Goal: Transaction & Acquisition: Purchase product/service

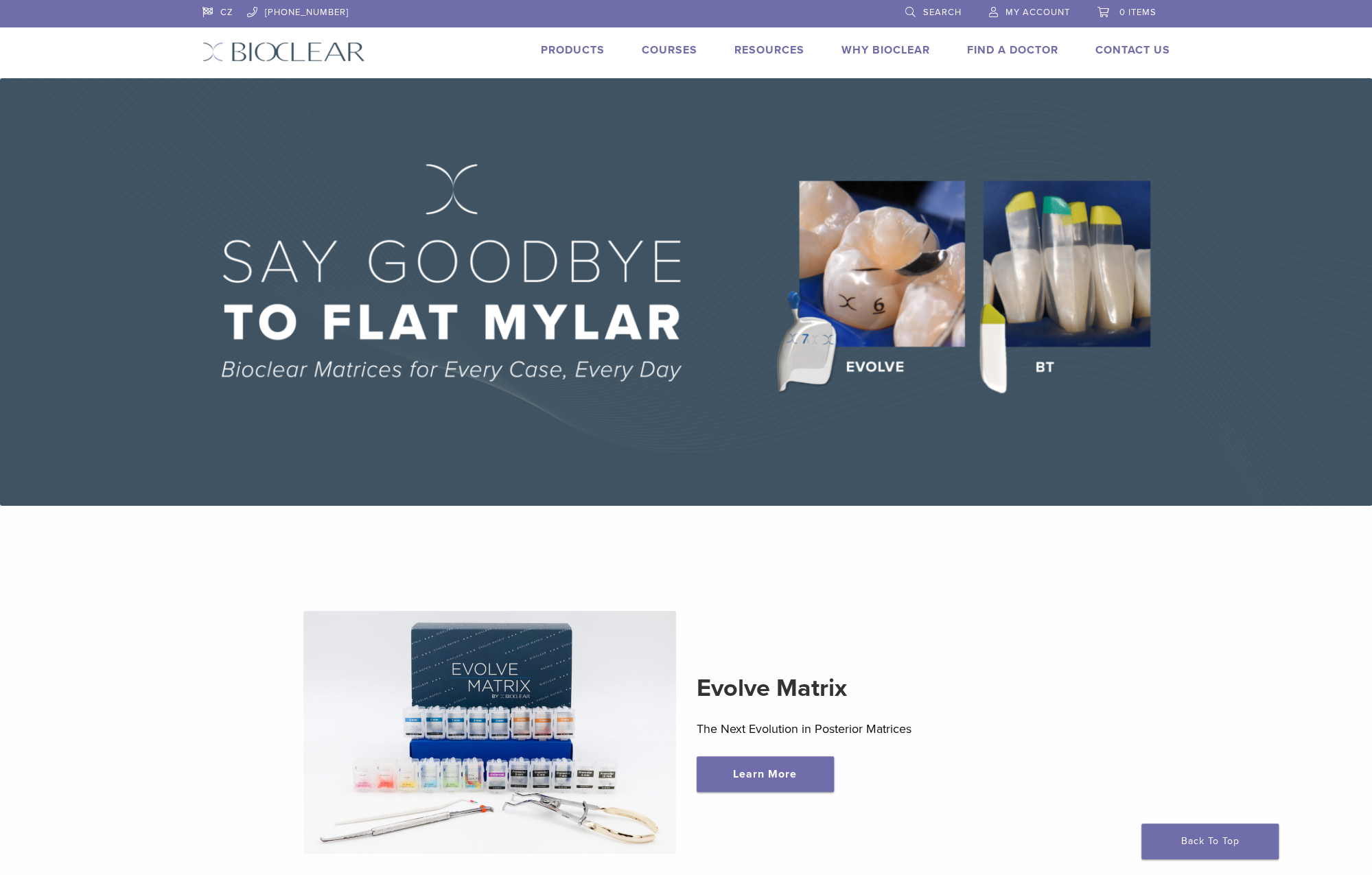
click at [560, 57] on link "Products" at bounding box center [572, 49] width 64 height 14
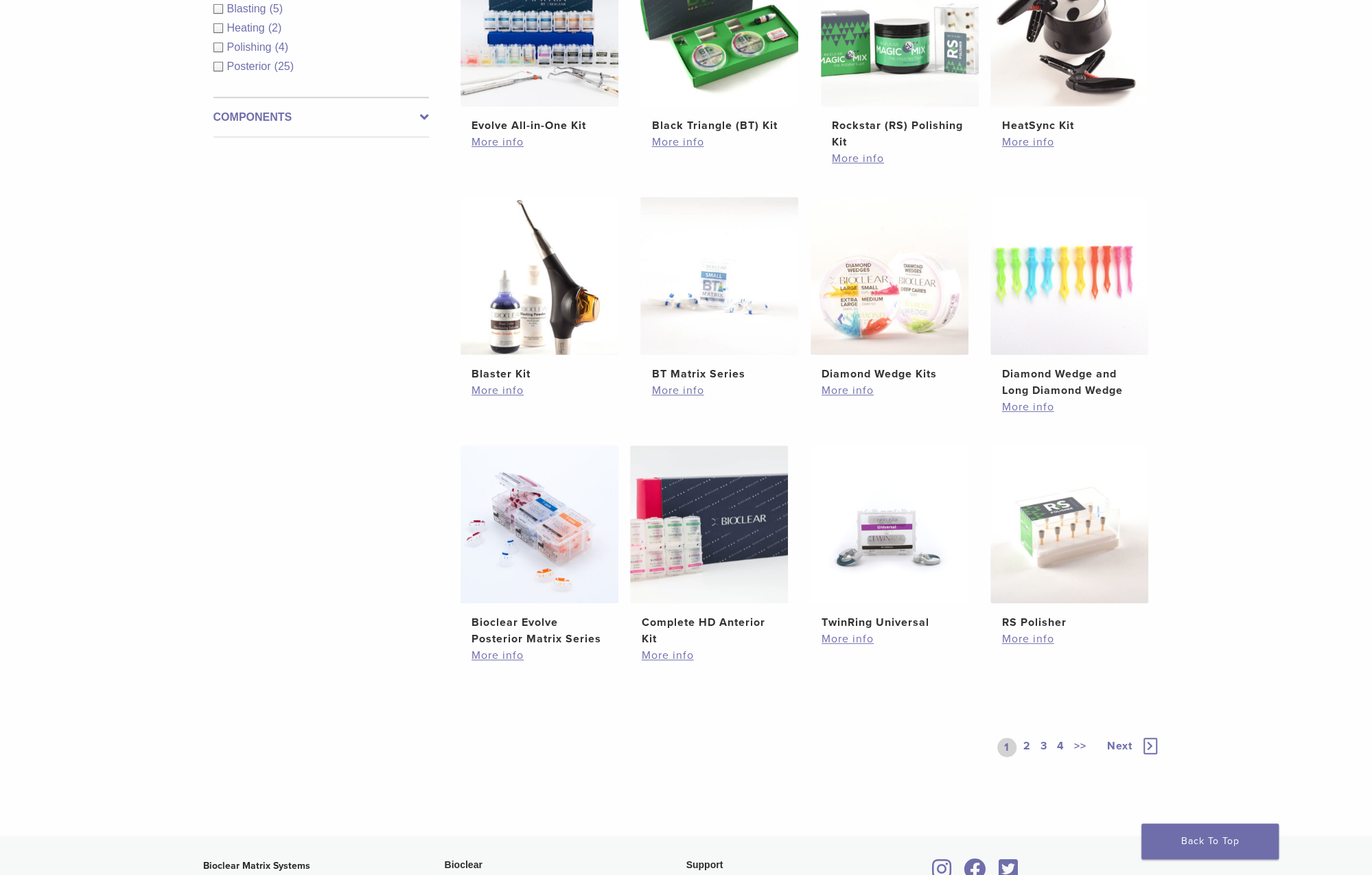
scroll to position [891, 0]
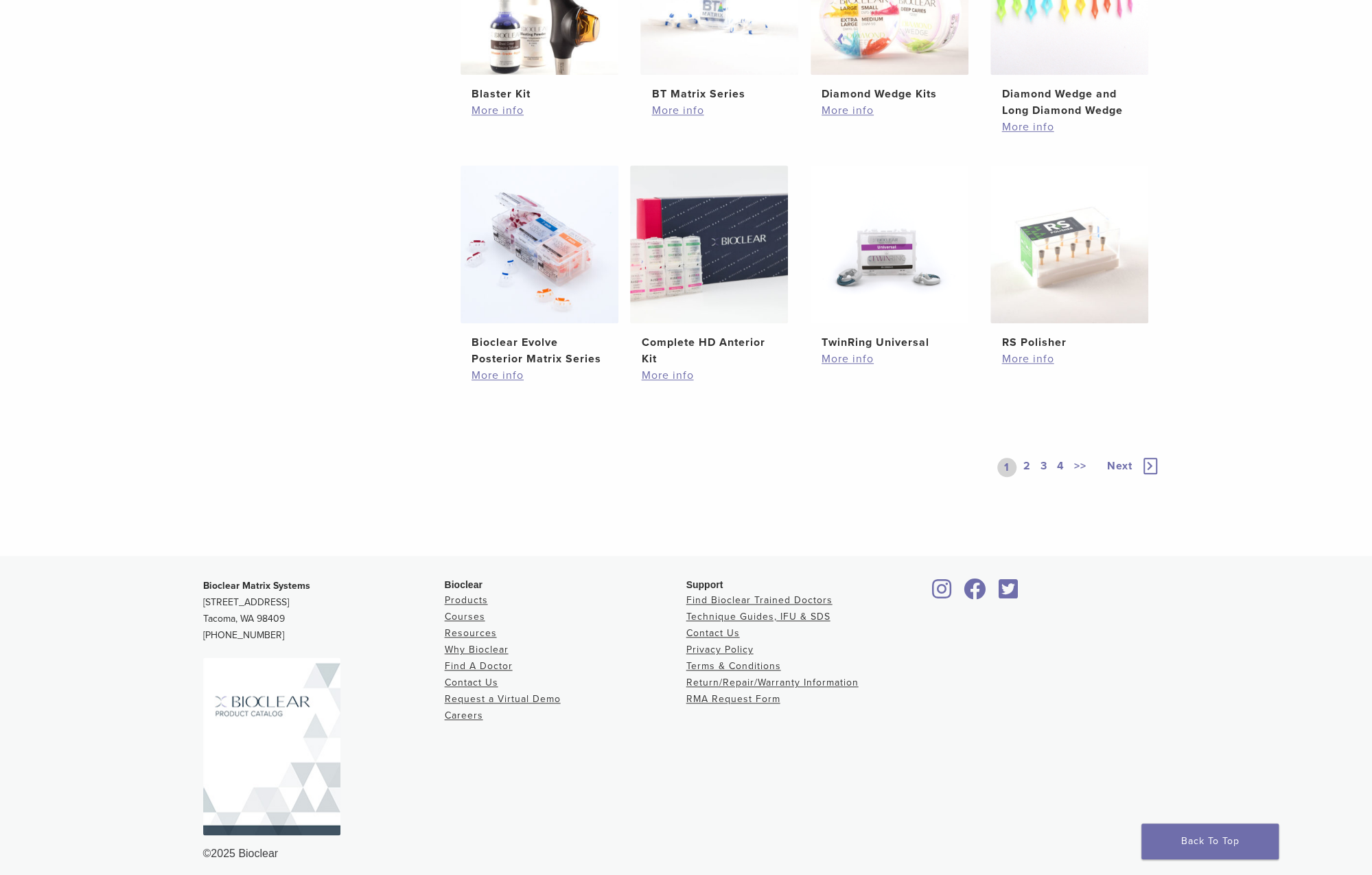
click at [1027, 463] on link "2" at bounding box center [1027, 466] width 13 height 19
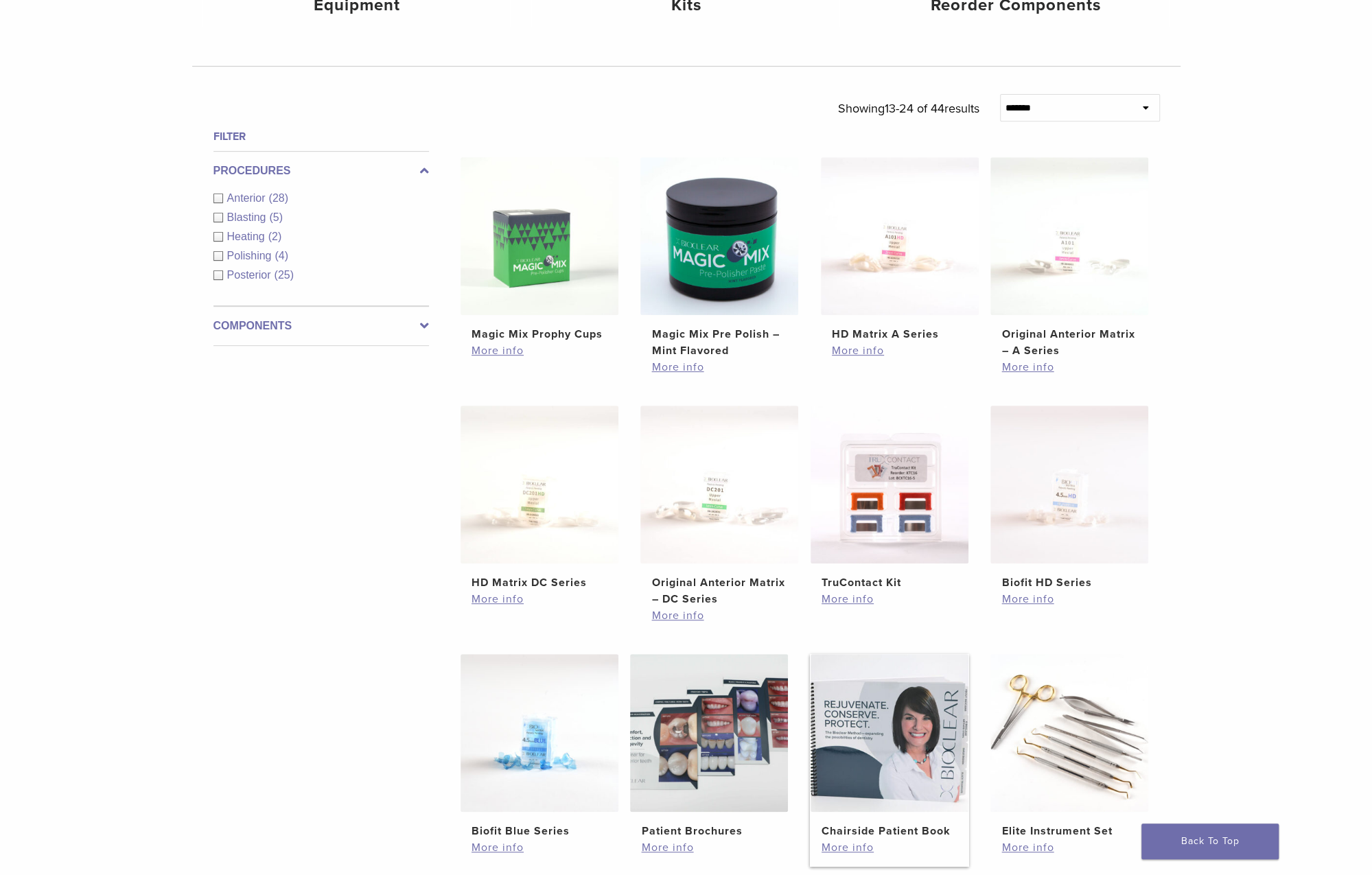
scroll to position [746, 0]
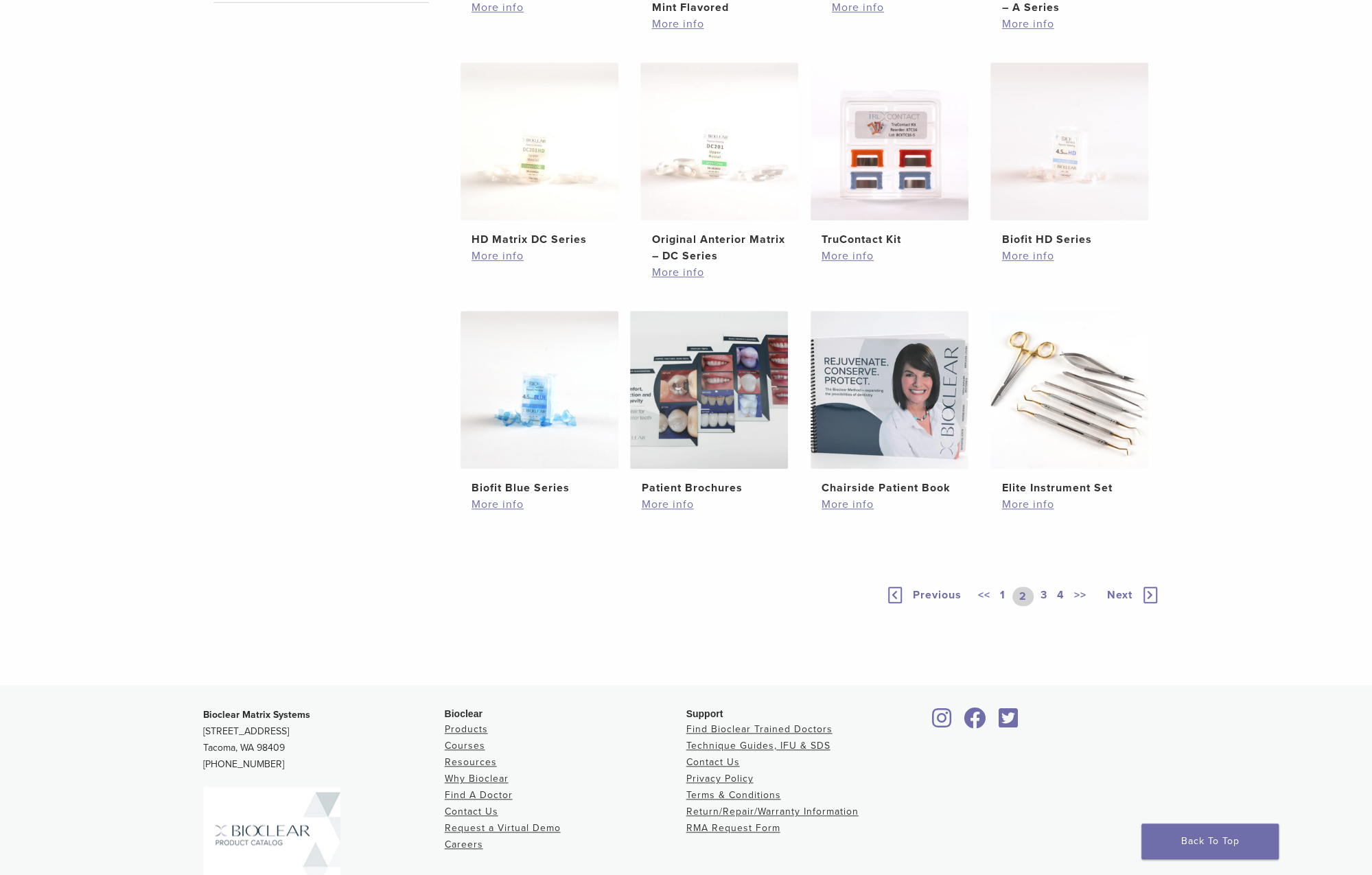
drag, startPoint x: 1046, startPoint y: 593, endPoint x: 1032, endPoint y: 557, distance: 38.6
click at [1046, 593] on link "3" at bounding box center [1044, 596] width 13 height 19
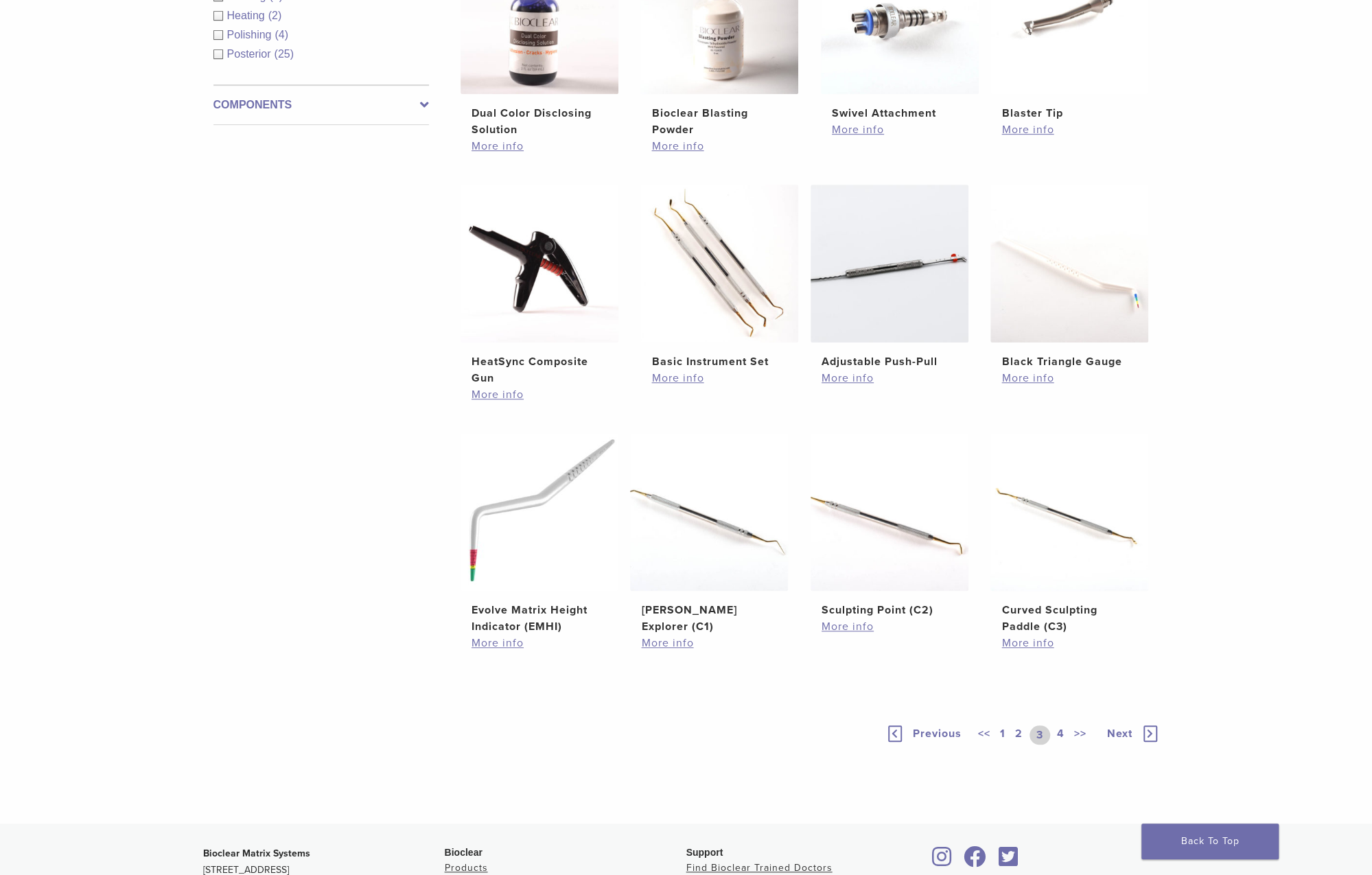
scroll to position [815, 0]
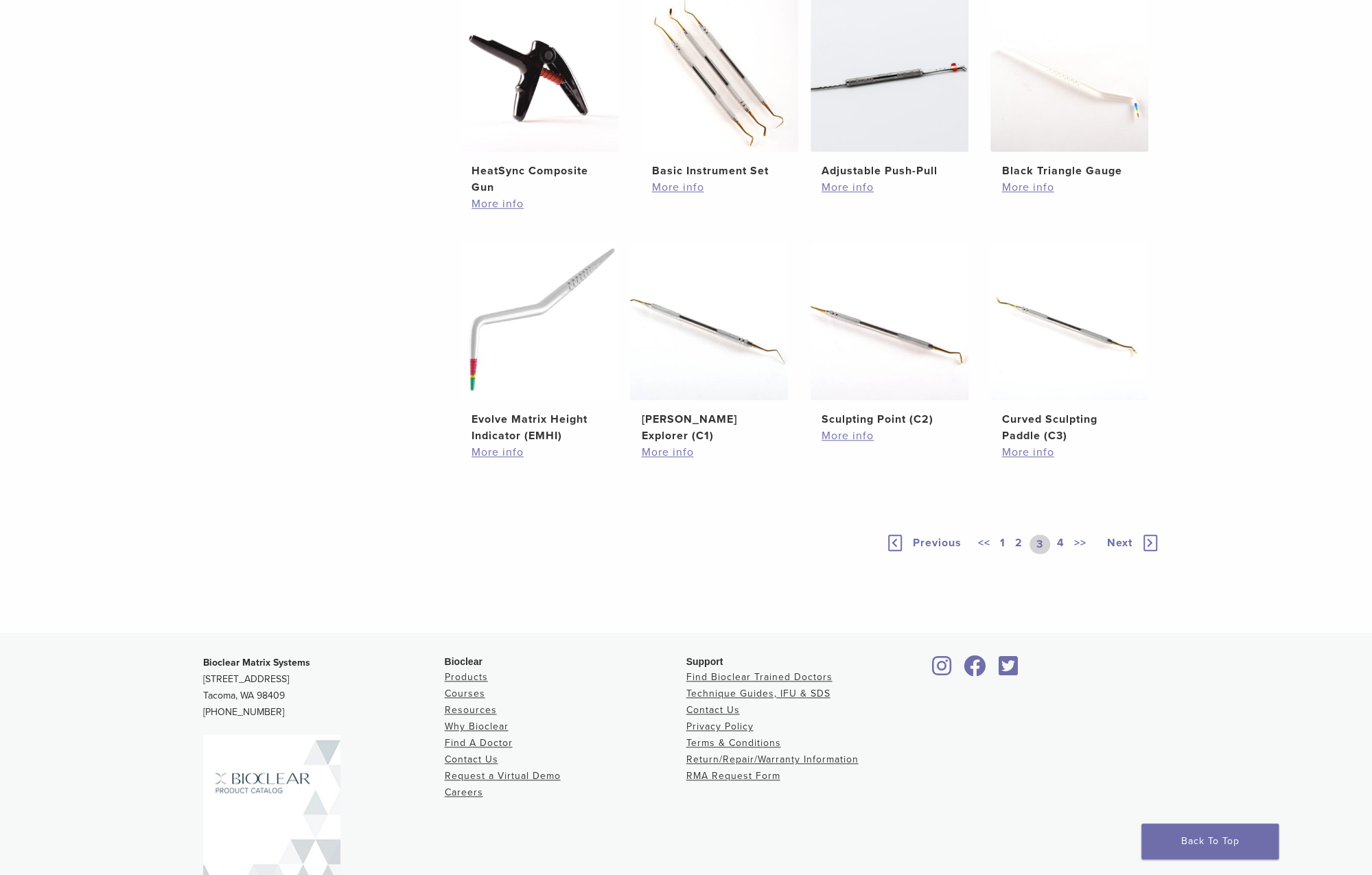
click at [1060, 540] on link "4" at bounding box center [1061, 544] width 13 height 19
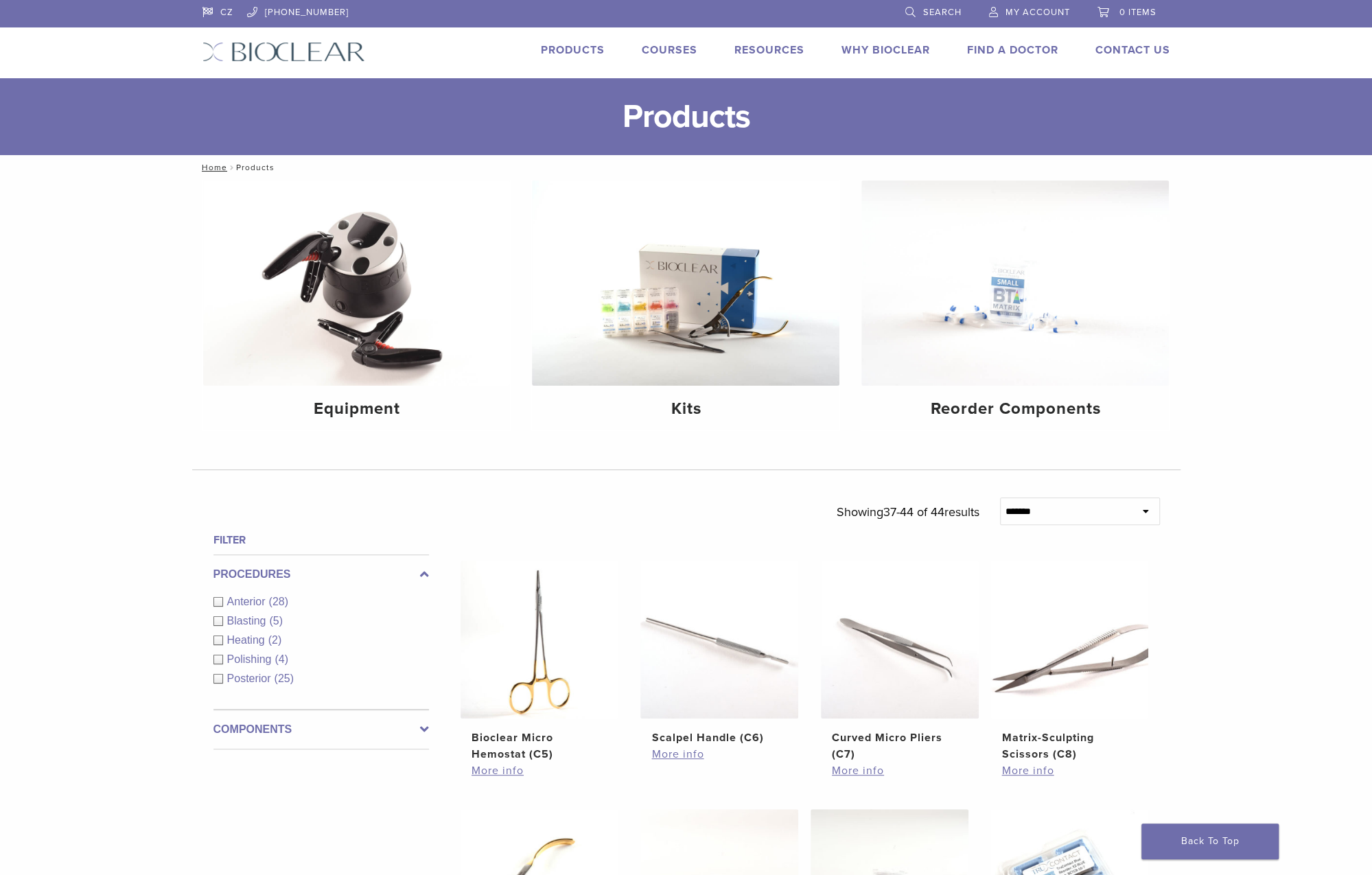
click at [912, 16] on link "Search" at bounding box center [934, 10] width 57 height 21
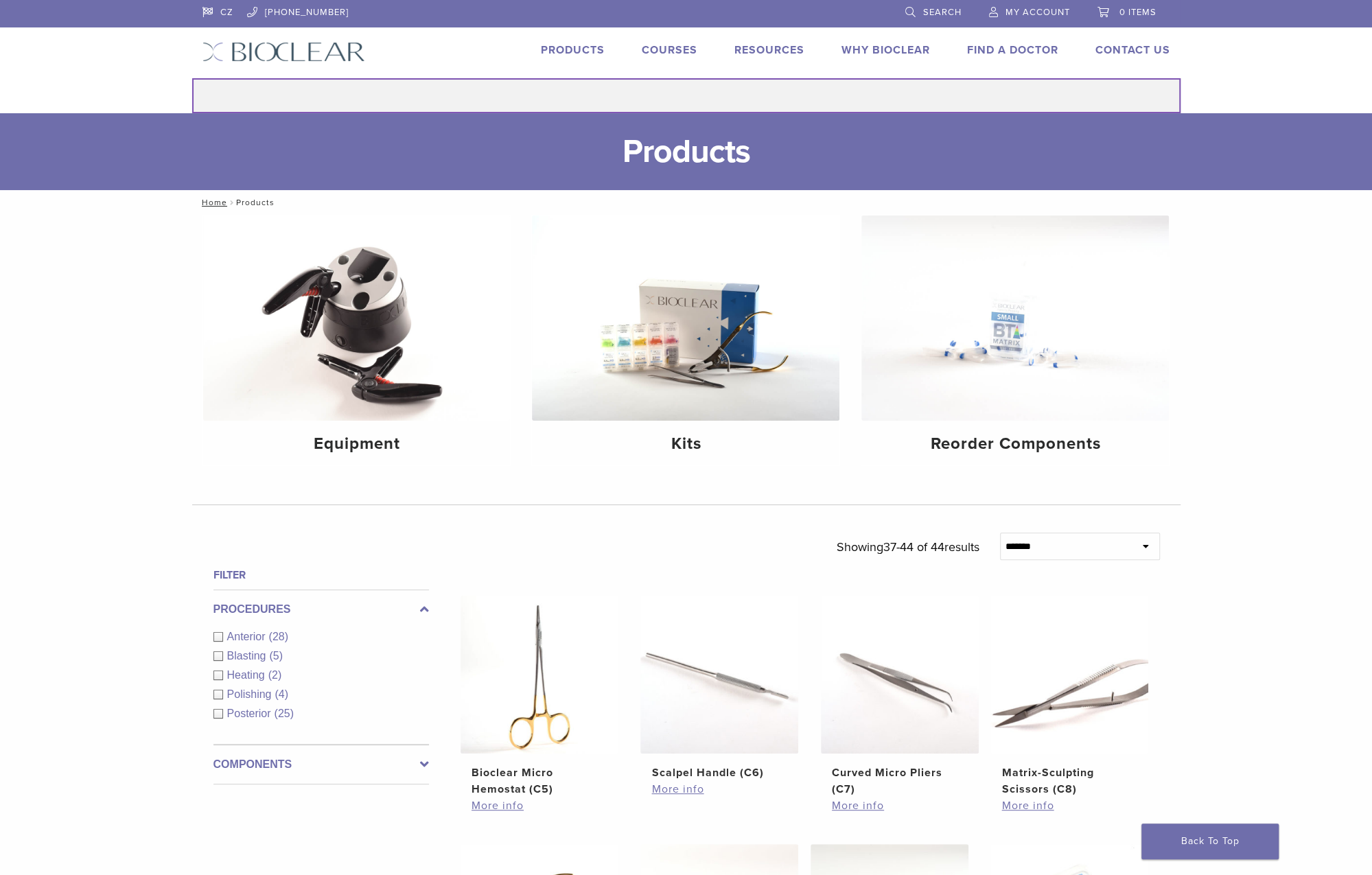
click at [712, 99] on input "Search for:" at bounding box center [686, 96] width 989 height 35
type input "********"
click at [192, 78] on button "Search" at bounding box center [192, 78] width 1 height 1
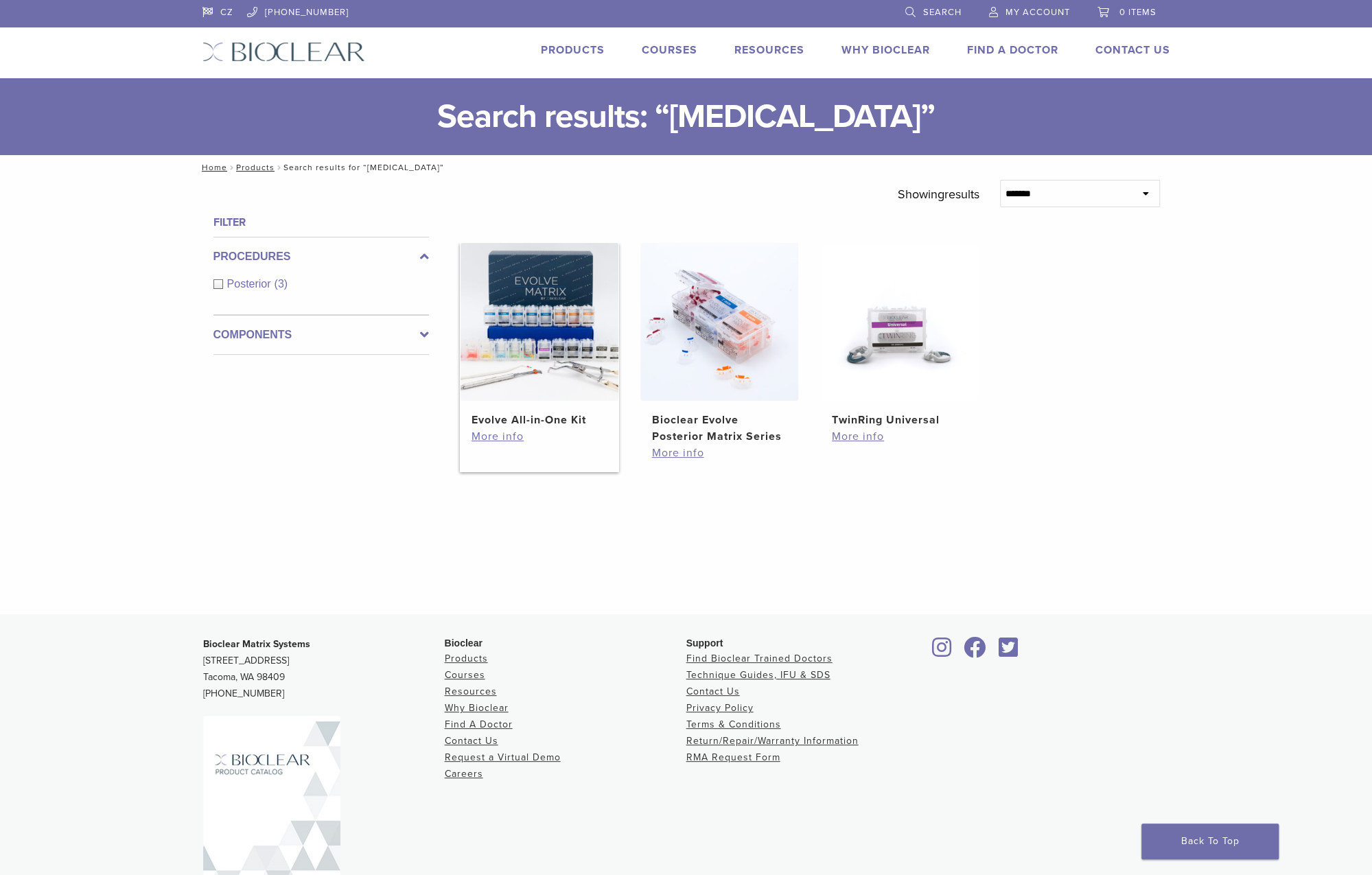
click at [550, 323] on img at bounding box center [539, 321] width 158 height 158
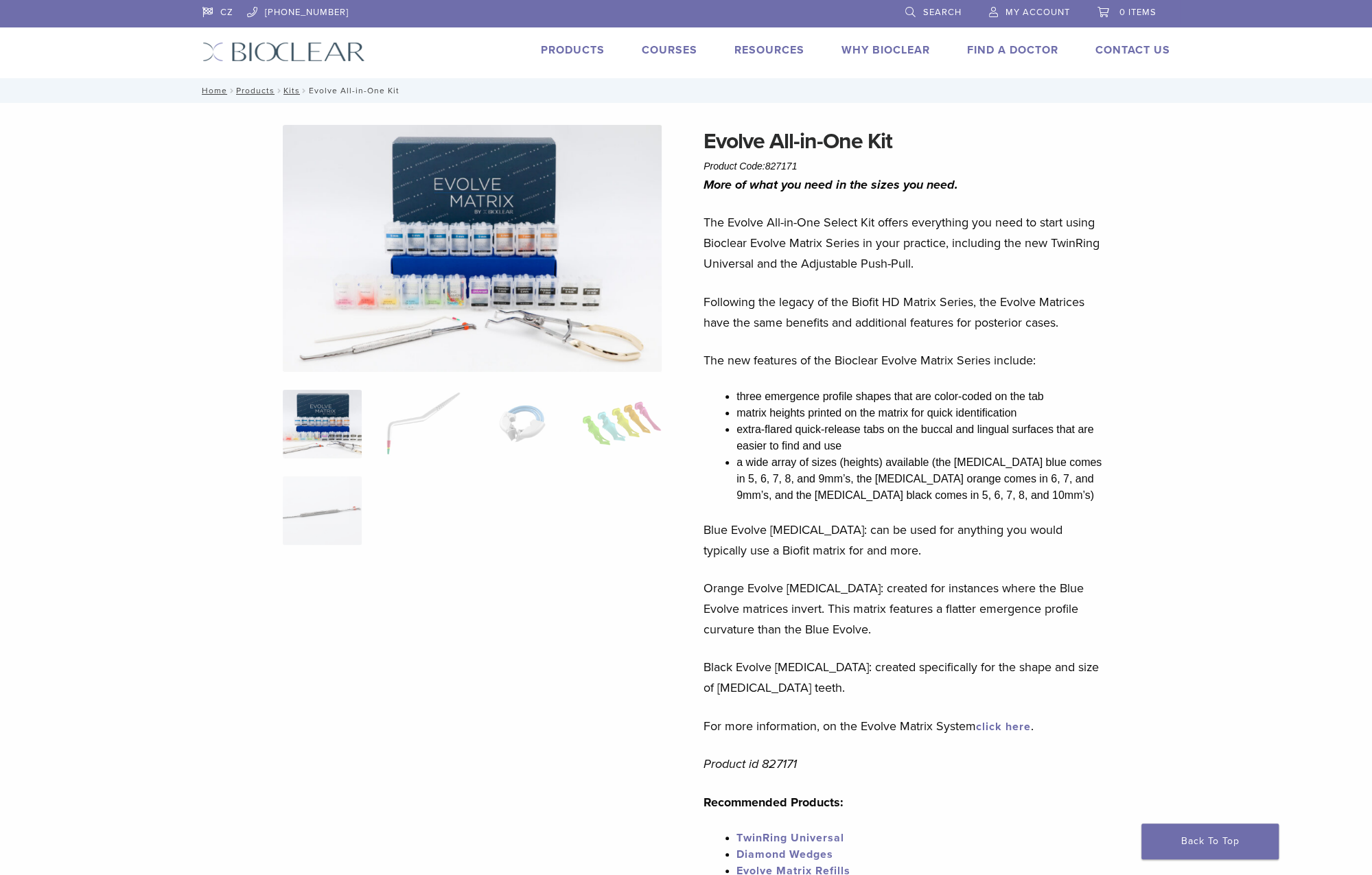
click at [325, 413] on img at bounding box center [322, 423] width 79 height 68
click at [297, 413] on img at bounding box center [322, 423] width 79 height 68
click at [405, 214] on img at bounding box center [472, 248] width 379 height 247
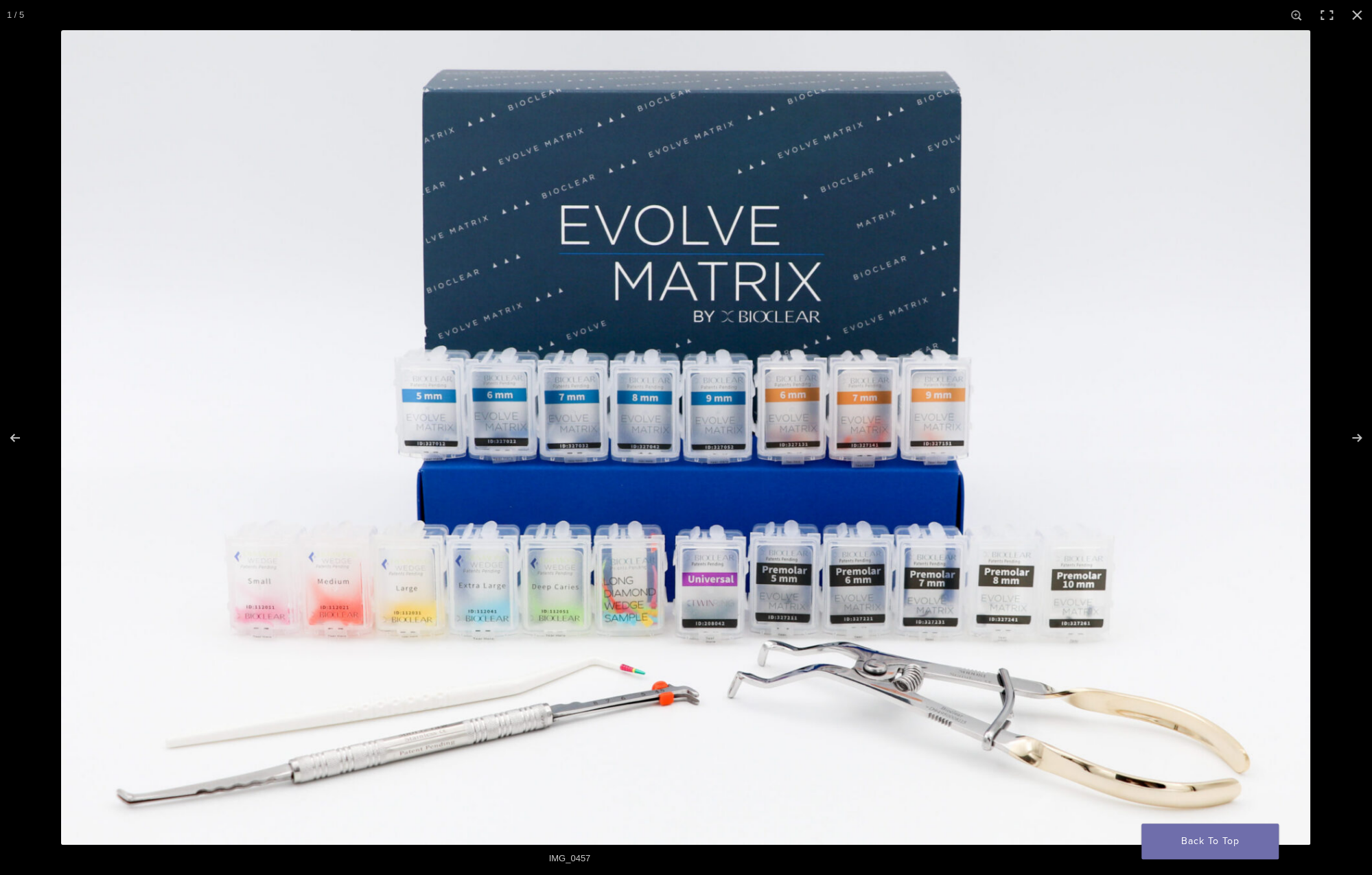
click at [1287, 427] on img at bounding box center [686, 437] width 1249 height 814
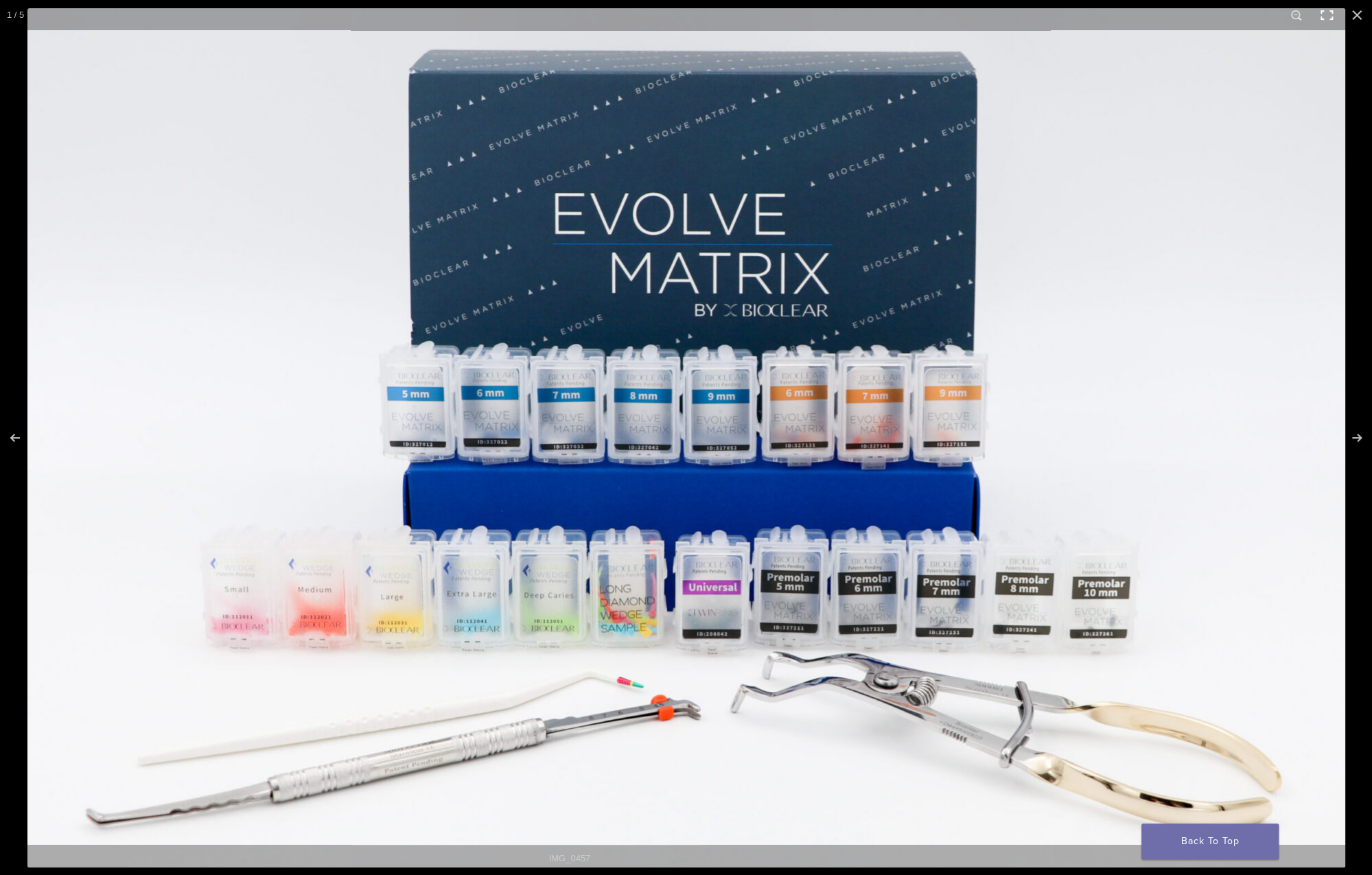
click at [1324, 22] on button "Toggle fullscreen" at bounding box center [1326, 15] width 30 height 30
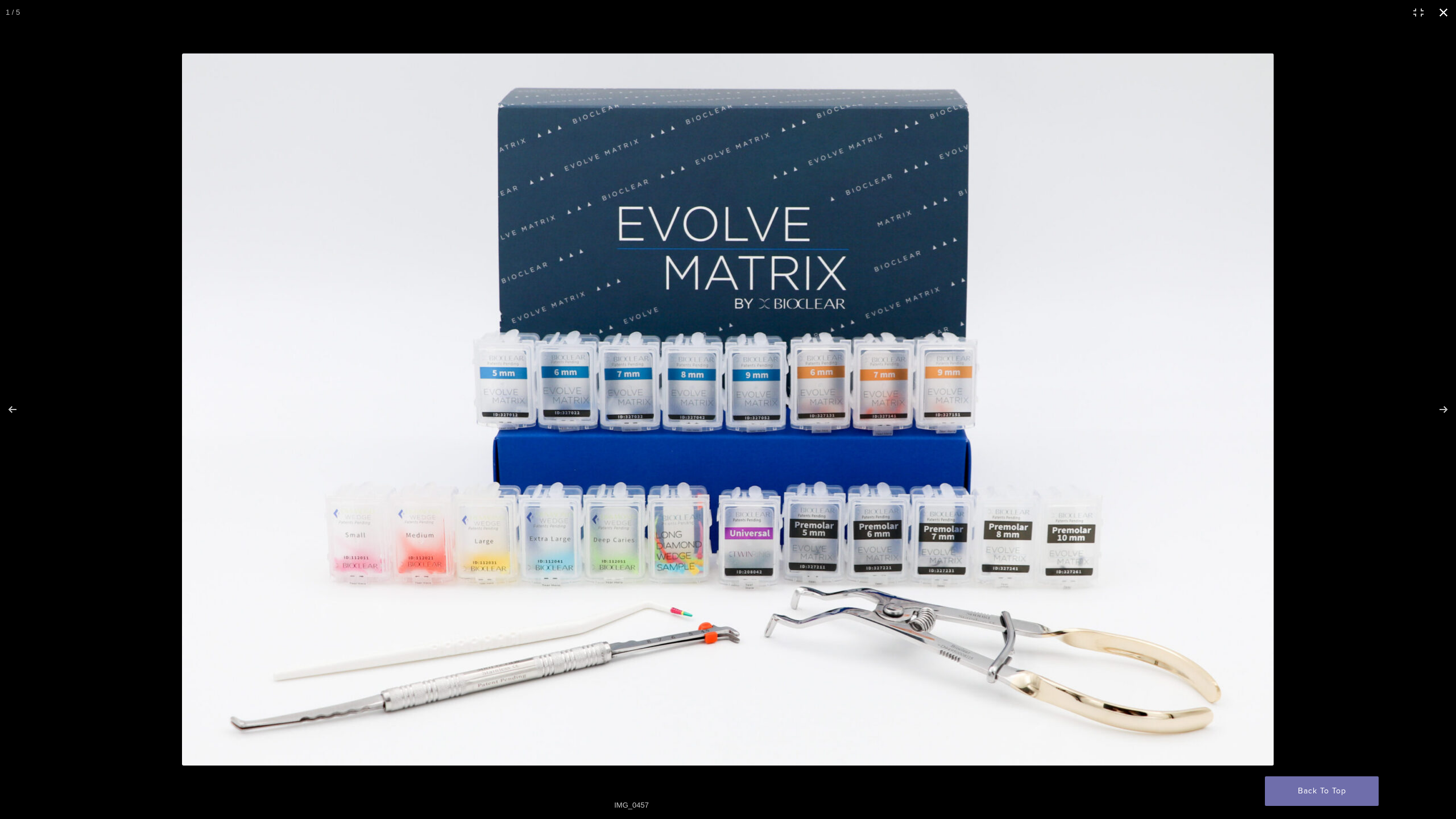
click at [1136, 6] on button "Close (Esc)" at bounding box center [1443, 12] width 25 height 25
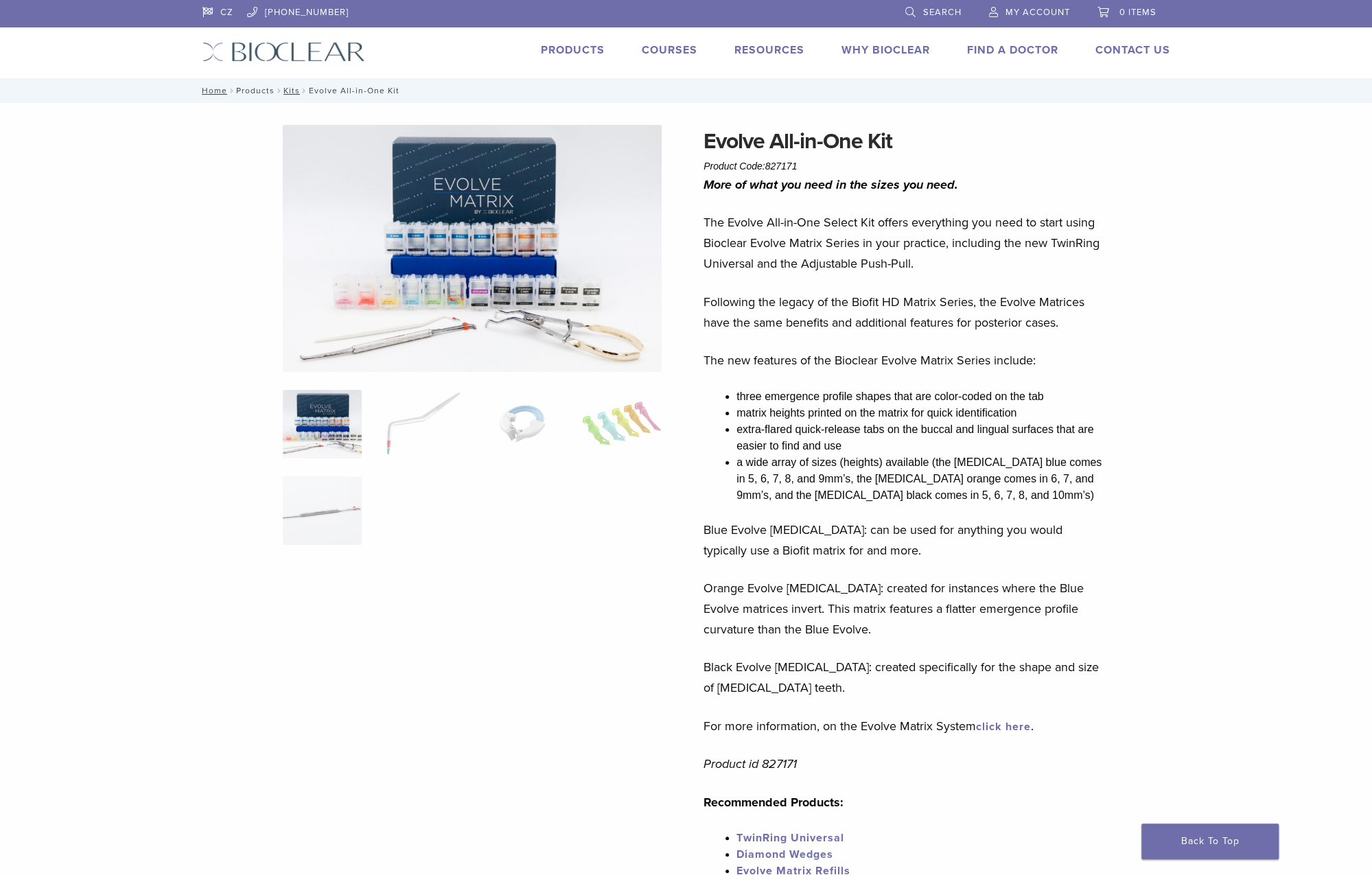
click at [247, 91] on link "Products" at bounding box center [256, 90] width 38 height 10
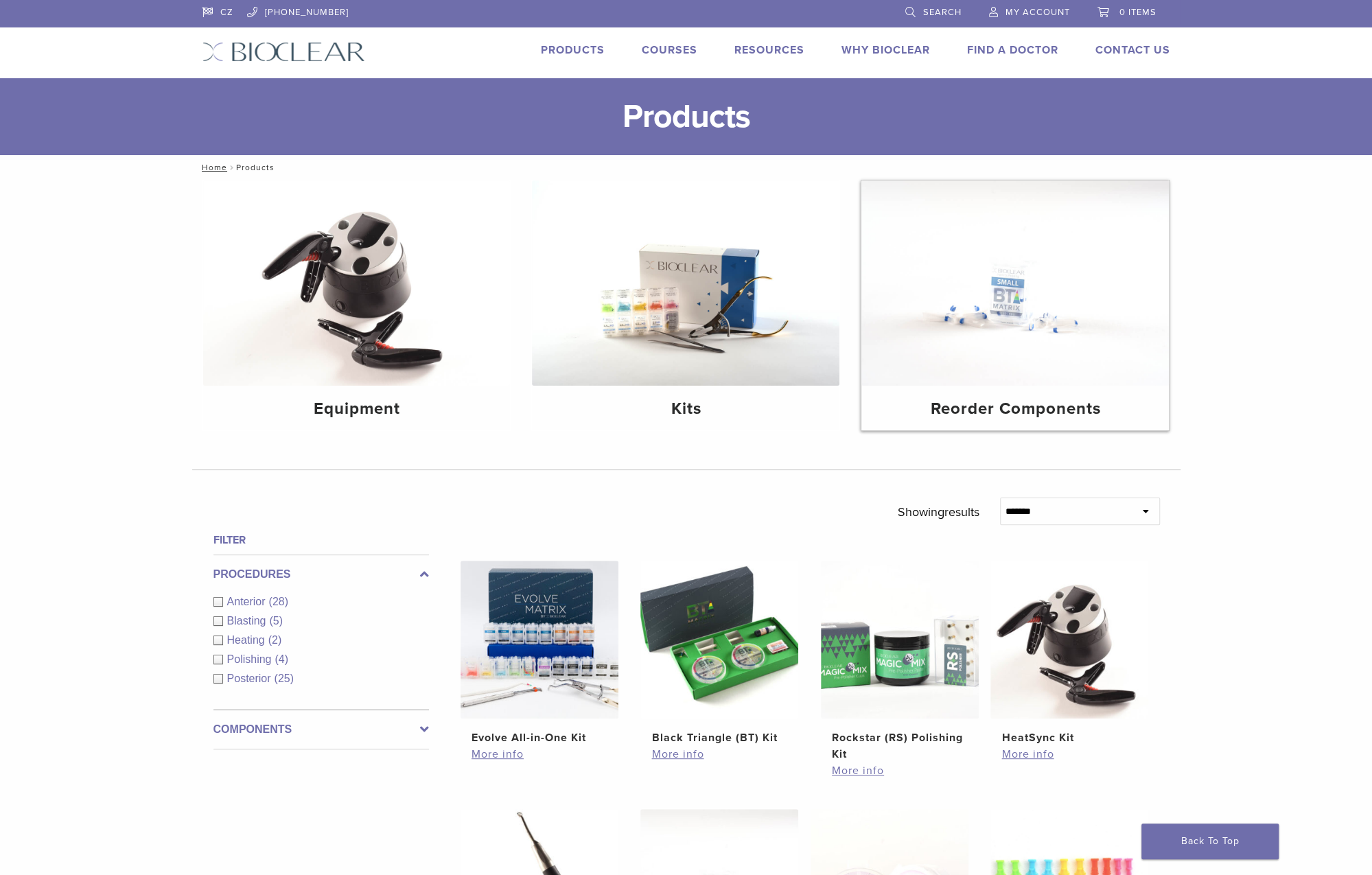
click at [975, 401] on h4 "Reorder Components" at bounding box center [1015, 409] width 286 height 25
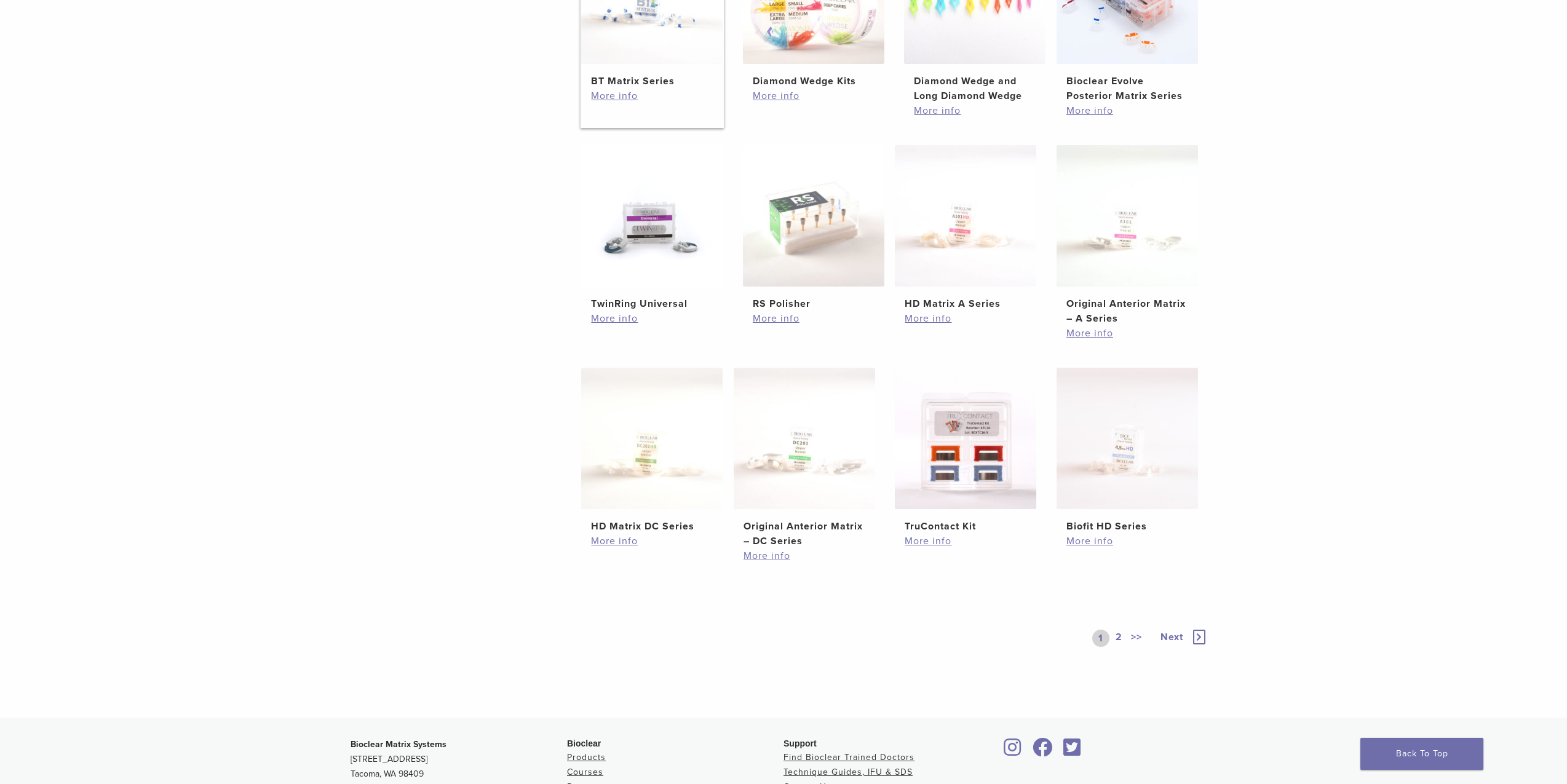
scroll to position [369, 0]
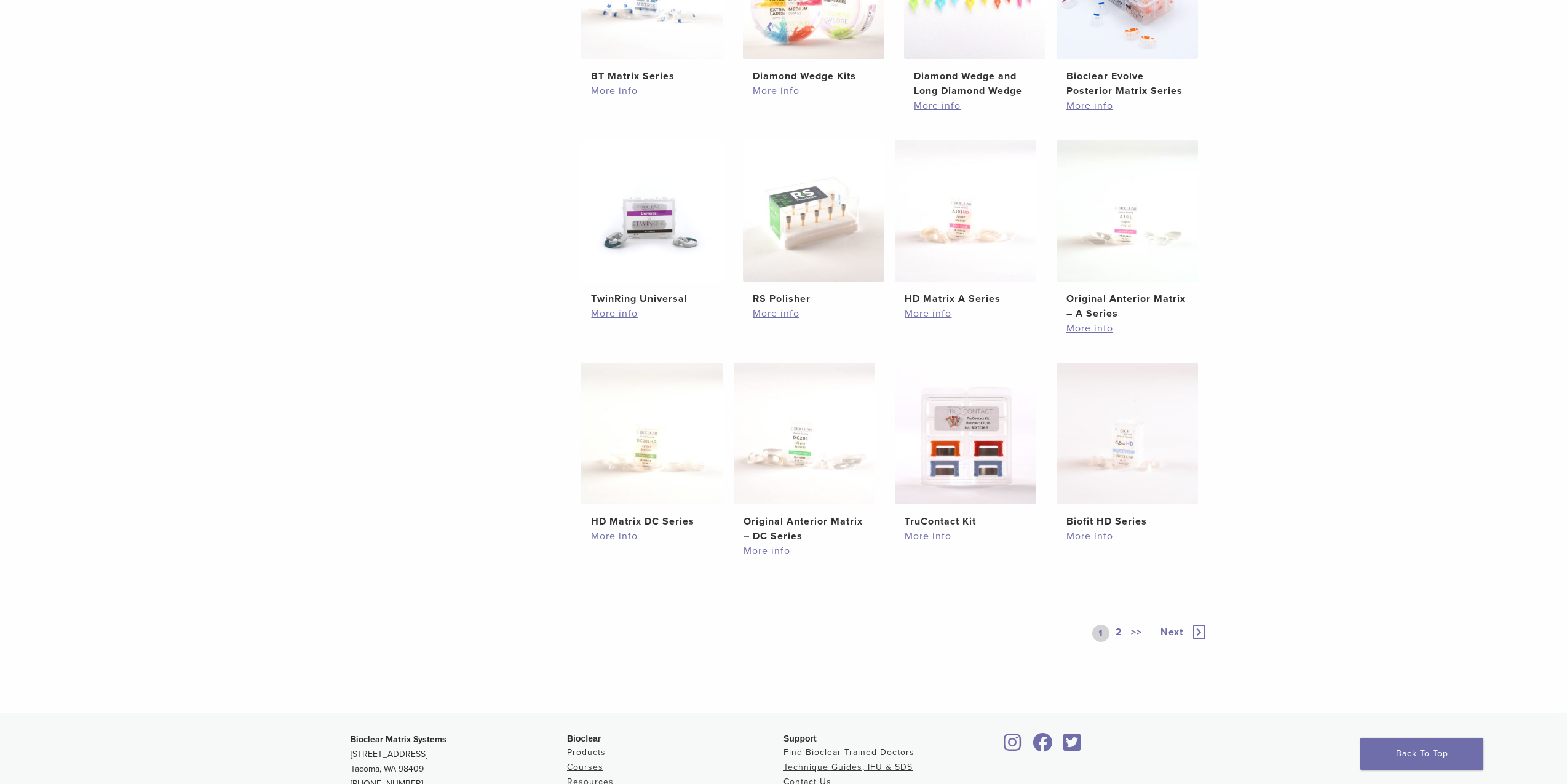
click at [1116, 628] on link "2" at bounding box center [1119, 633] width 11 height 17
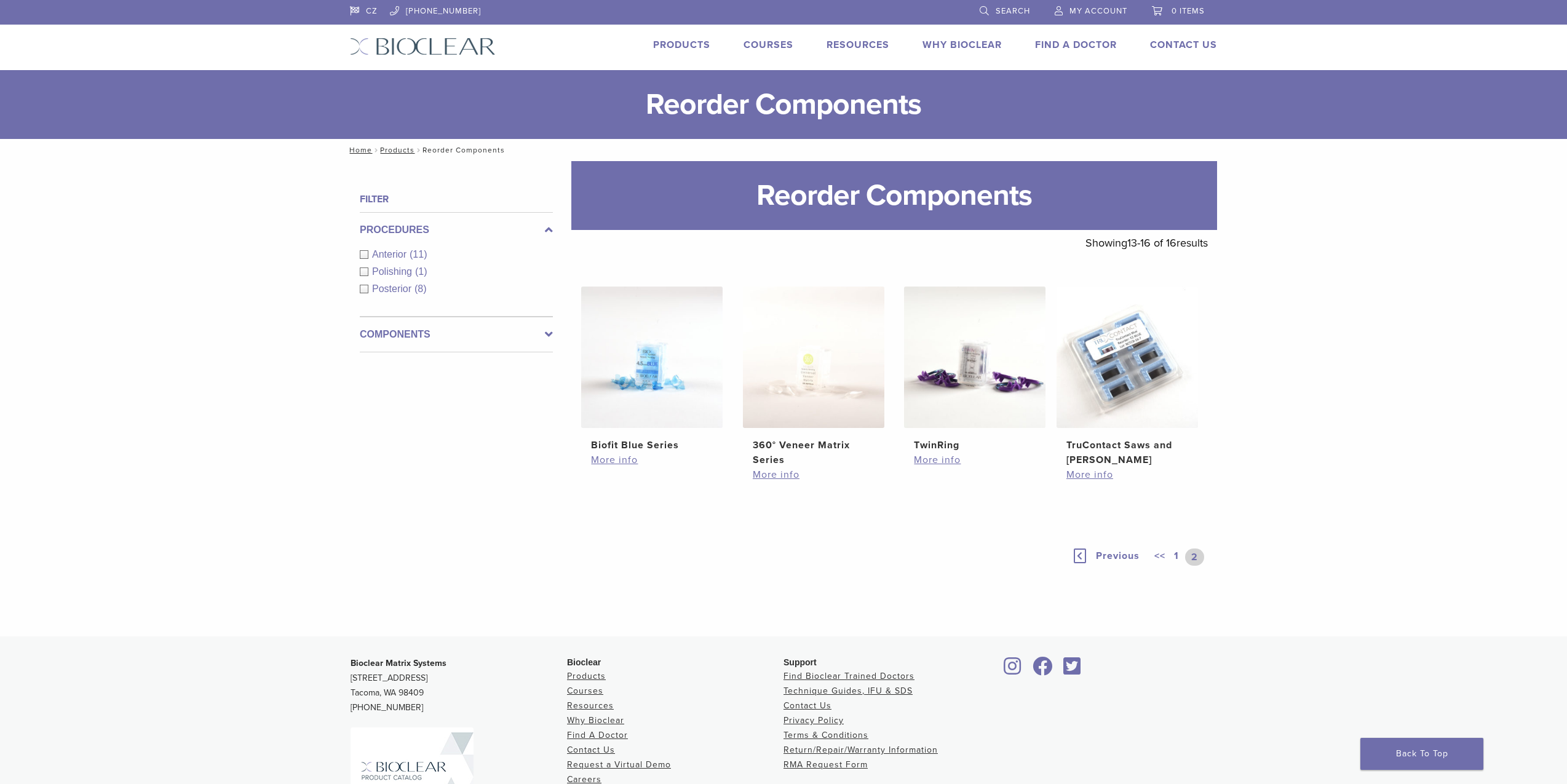
click at [1175, 555] on link "1" at bounding box center [1176, 557] width 10 height 17
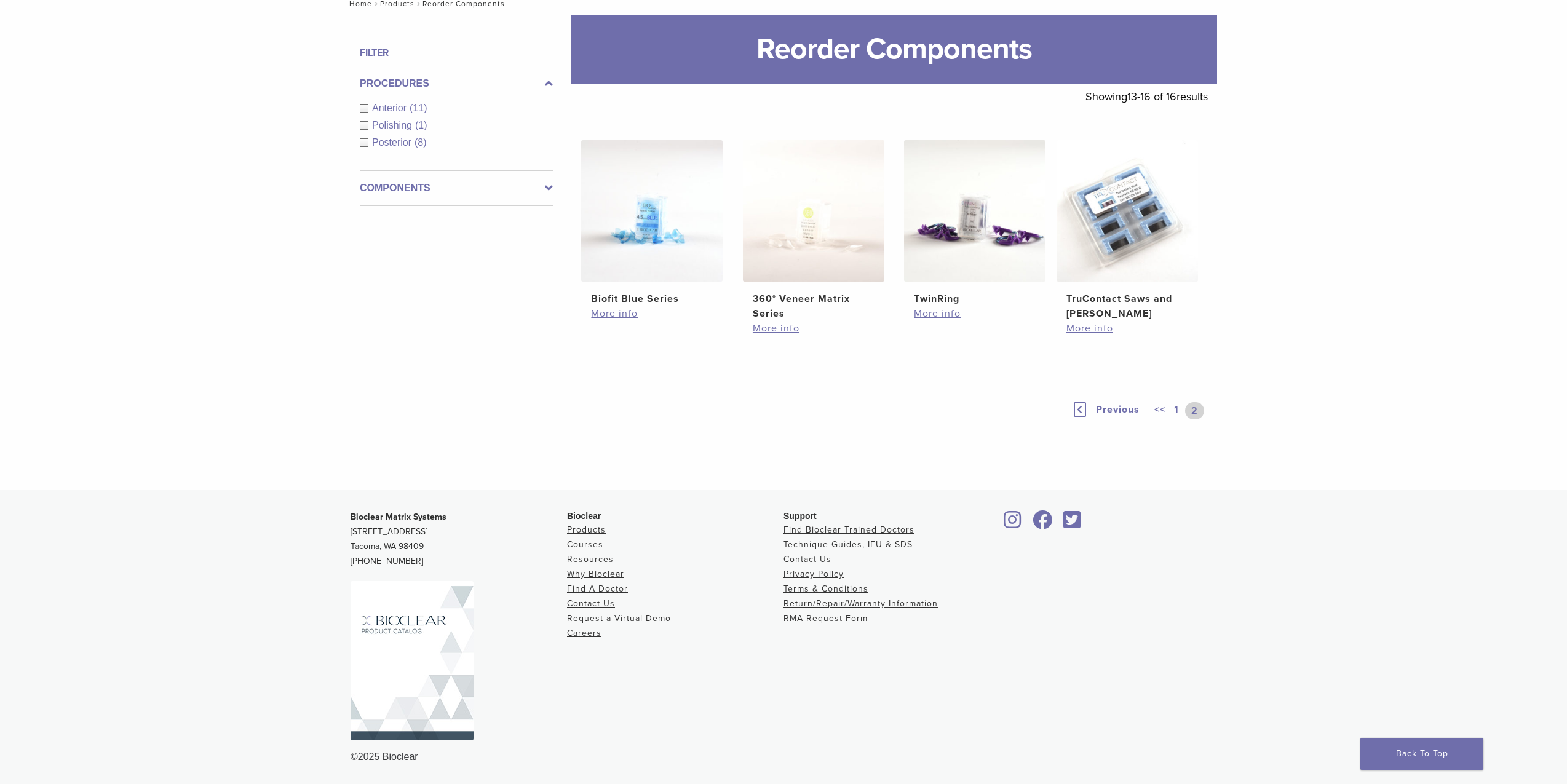
scroll to position [146, 0]
